Goal: Use online tool/utility: Utilize a website feature to perform a specific function

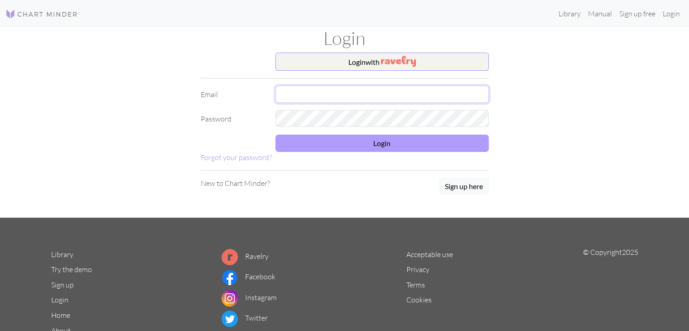
type input "[EMAIL_ADDRESS][DOMAIN_NAME]"
click at [339, 147] on button "Login" at bounding box center [382, 143] width 213 height 17
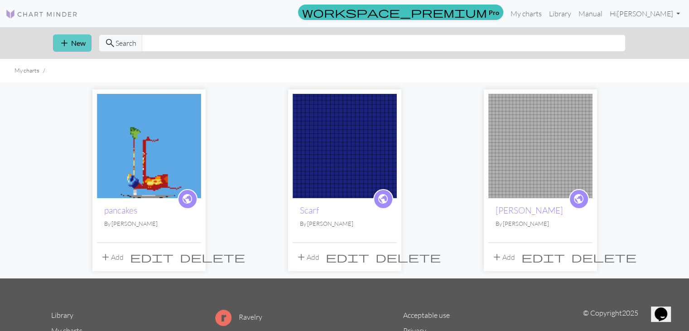
click at [70, 34] on button "add New" at bounding box center [72, 42] width 39 height 17
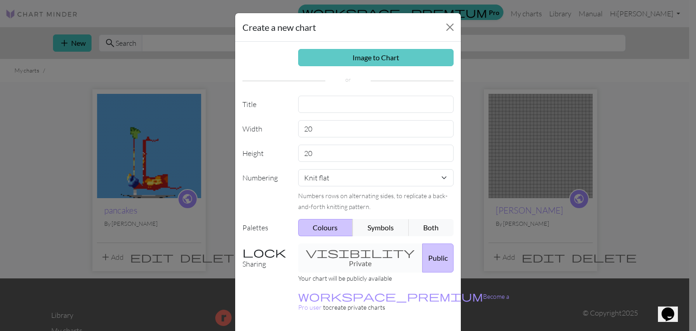
click at [383, 55] on link "Image to Chart" at bounding box center [376, 57] width 156 height 17
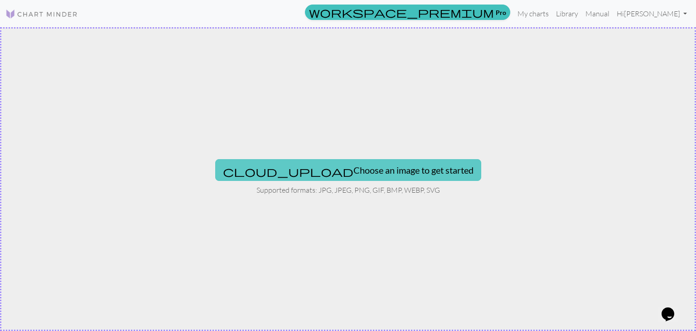
click at [362, 177] on button "cloud_upload Choose an image to get started" at bounding box center [348, 170] width 266 height 22
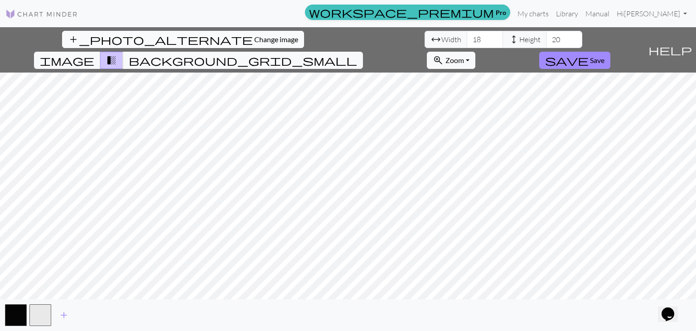
click at [254, 37] on span "Change image" at bounding box center [276, 39] width 44 height 9
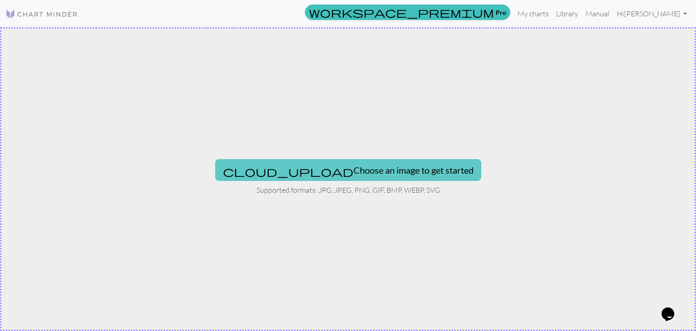
click at [346, 174] on button "cloud_upload Choose an image to get started" at bounding box center [348, 170] width 266 height 22
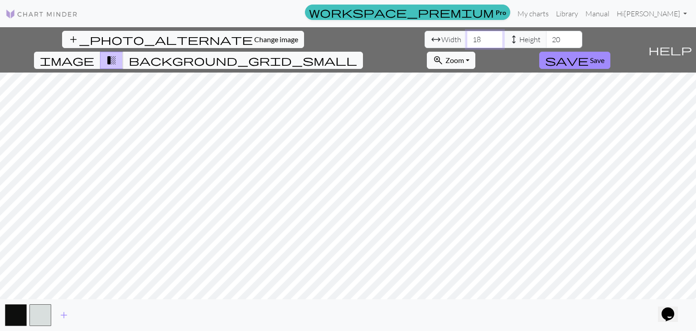
click at [467, 37] on input "18" at bounding box center [485, 39] width 36 height 17
type input "180"
click at [546, 39] on input "20" at bounding box center [564, 39] width 36 height 17
type input "200"
